Goal: Check status: Check status

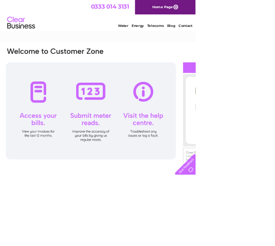
type input "lucyjwoodley@yahoo.com"
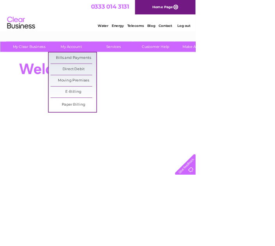
click at [94, 85] on link "Bills and Payments" at bounding box center [103, 82] width 64 height 16
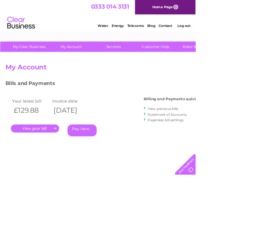
click at [47, 182] on link "." at bounding box center [49, 180] width 68 height 11
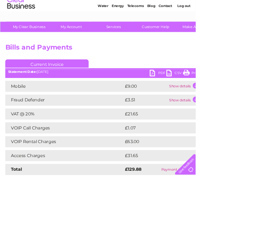
scroll to position [22, 0]
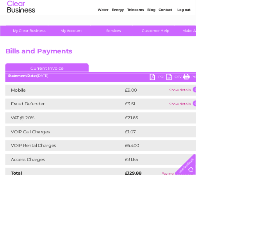
click at [214, 108] on link "PDF" at bounding box center [221, 109] width 23 height 11
